Goal: Task Accomplishment & Management: Manage account settings

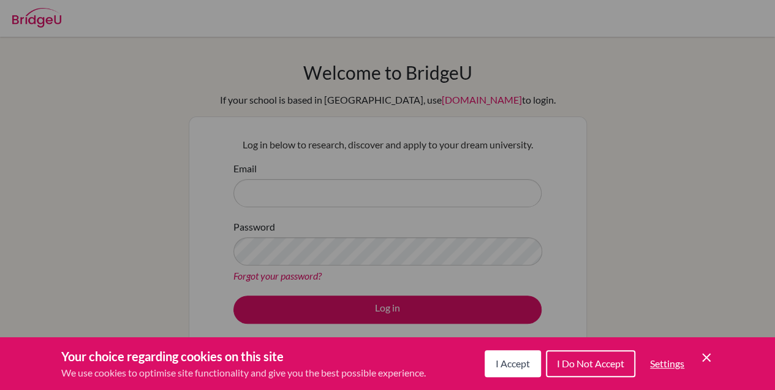
click at [707, 353] on icon "Cookie Control Close Icon" at bounding box center [706, 357] width 15 height 15
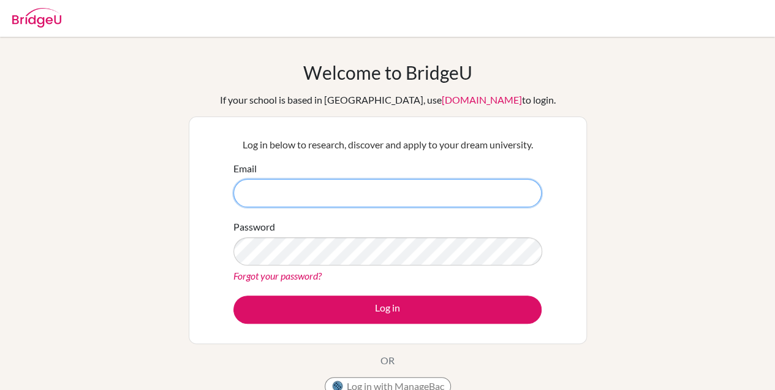
click at [374, 197] on input "Email" at bounding box center [387, 193] width 308 height 28
type input "[PERSON_NAME][EMAIL_ADDRESS][DOMAIN_NAME]"
click at [233, 295] on button "Log in" at bounding box center [387, 309] width 308 height 28
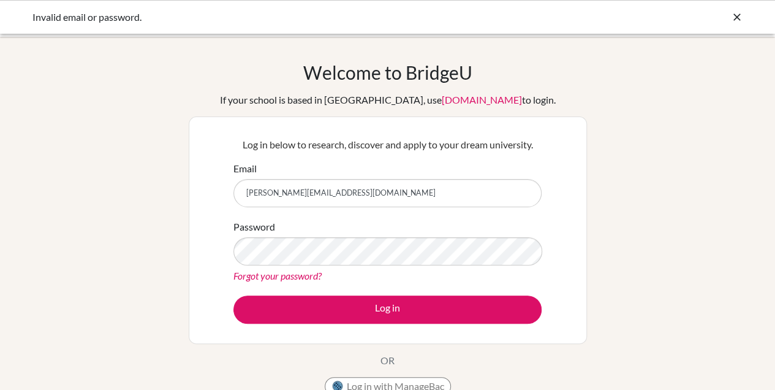
click at [289, 270] on link "Forgot your password?" at bounding box center [277, 276] width 88 height 12
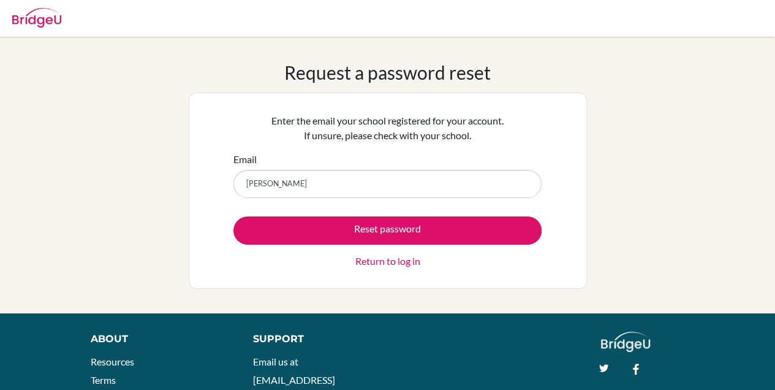
type input "[PERSON_NAME][EMAIL_ADDRESS][DOMAIN_NAME]"
click at [331, 222] on button "Reset password" at bounding box center [387, 230] width 308 height 28
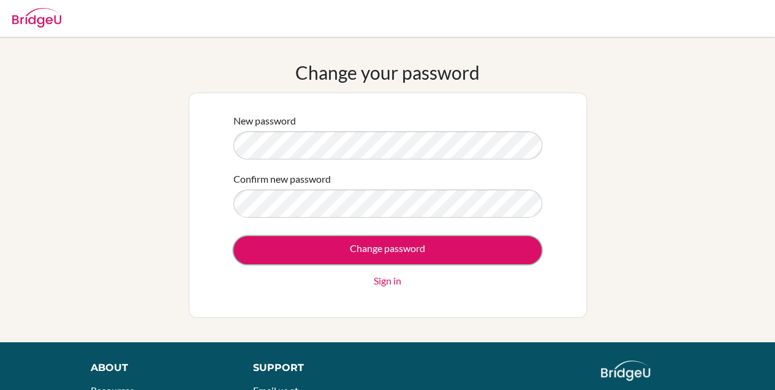
click at [328, 243] on input "Change password" at bounding box center [387, 250] width 308 height 28
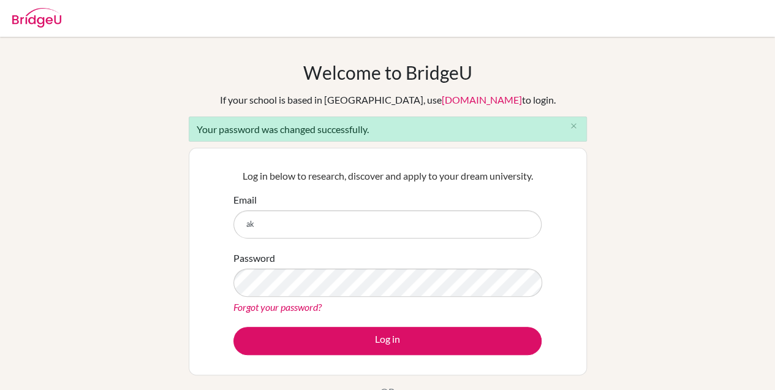
type input "[PERSON_NAME][EMAIL_ADDRESS][DOMAIN_NAME]"
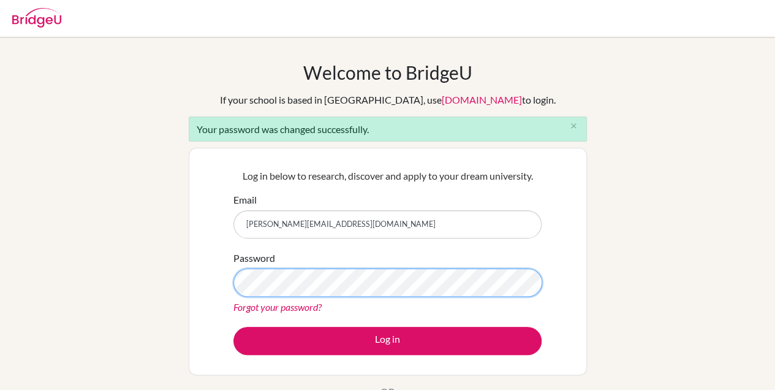
click at [233, 327] on button "Log in" at bounding box center [387, 341] width 308 height 28
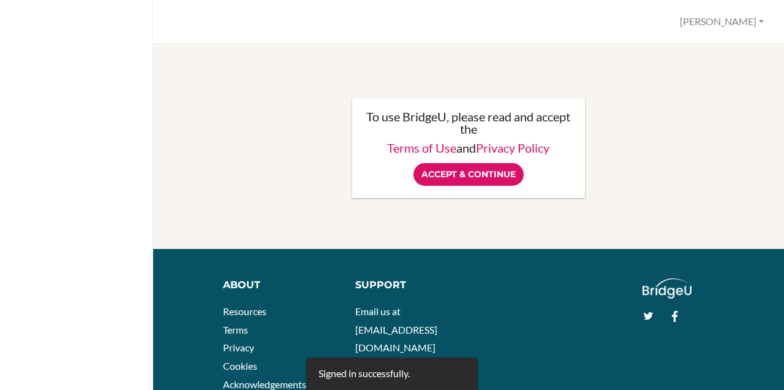
click at [485, 176] on input "Accept & Continue" at bounding box center [469, 174] width 110 height 23
